Goal: Task Accomplishment & Management: Complete application form

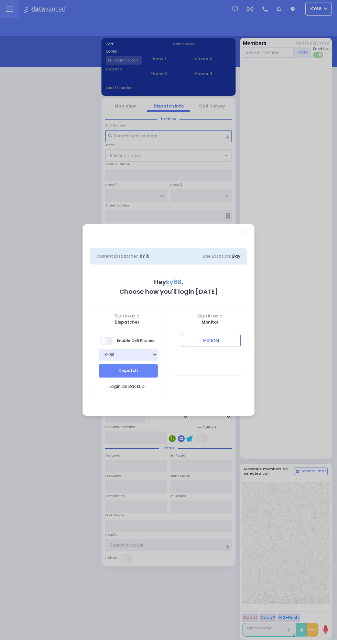
select select "12"
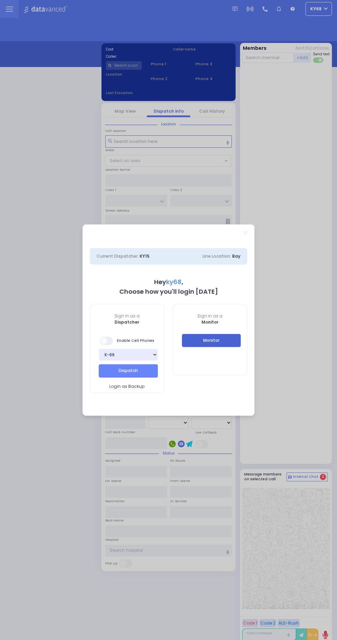
click at [232, 335] on button "Monitor" at bounding box center [211, 340] width 59 height 13
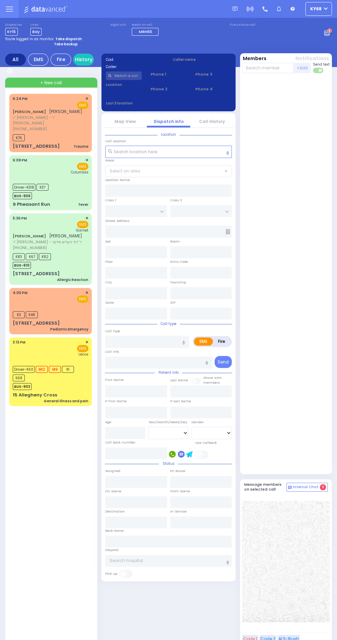
click at [21, 431] on div "[PERSON_NAME] [PERSON_NAME] ר' [PERSON_NAME] [PHONE_NUMBER] 6:24 PM K76 Trauma …" at bounding box center [51, 374] width 85 height 561
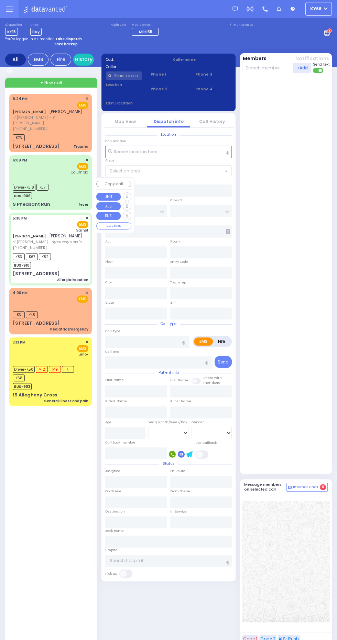
select select
type input "Allergic Reaction"
radio input "true"
type input "[PERSON_NAME]"
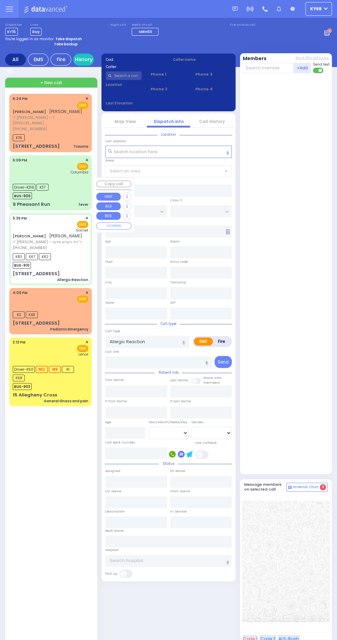
select select
type input "17:36"
type input "17:38"
type input "18:02"
type input "[GEOGRAPHIC_DATA]"
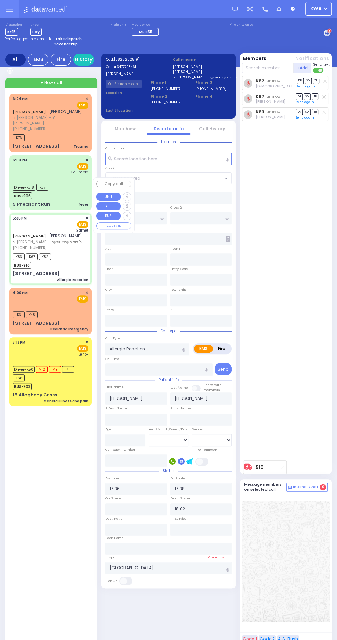
type input "DARTMOUTH RD"
type input "BERKELEY COURT"
type input "[STREET_ADDRESS]"
type input "Woodbury"
type input "[US_STATE]"
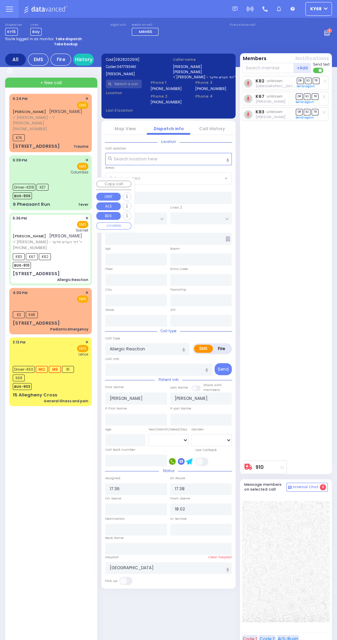
type input "10930"
select select "[GEOGRAPHIC_DATA]"
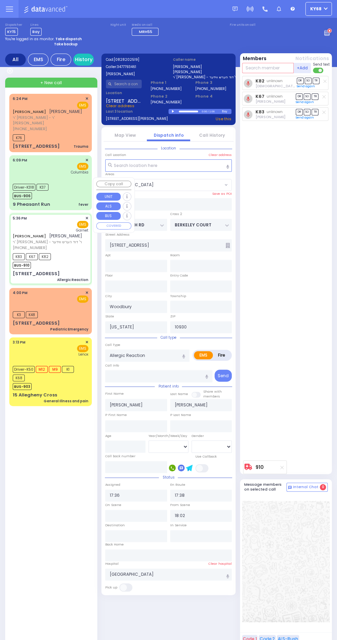
click at [283, 71] on input "text" at bounding box center [268, 68] width 52 height 10
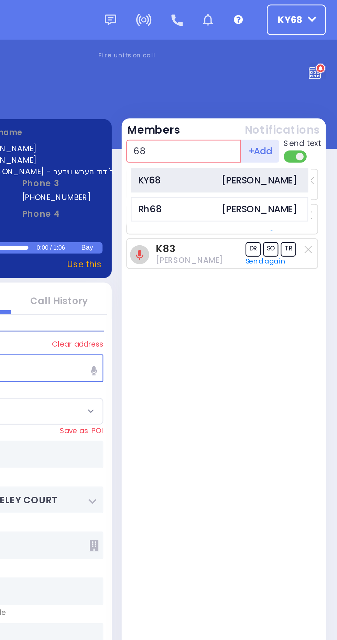
type input "68"
click at [284, 80] on div "KY68 [PERSON_NAME]" at bounding box center [284, 81] width 80 height 11
